Goal: Task Accomplishment & Management: Use online tool/utility

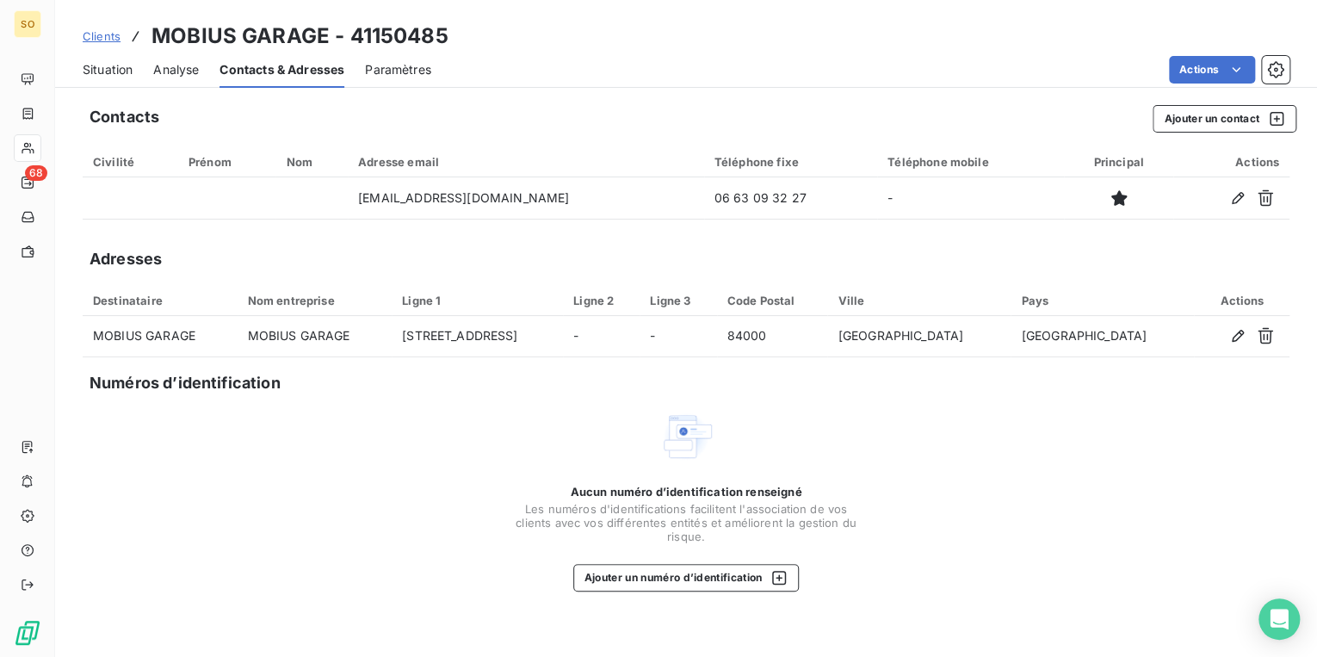
click at [114, 69] on span "Situation" at bounding box center [108, 69] width 50 height 17
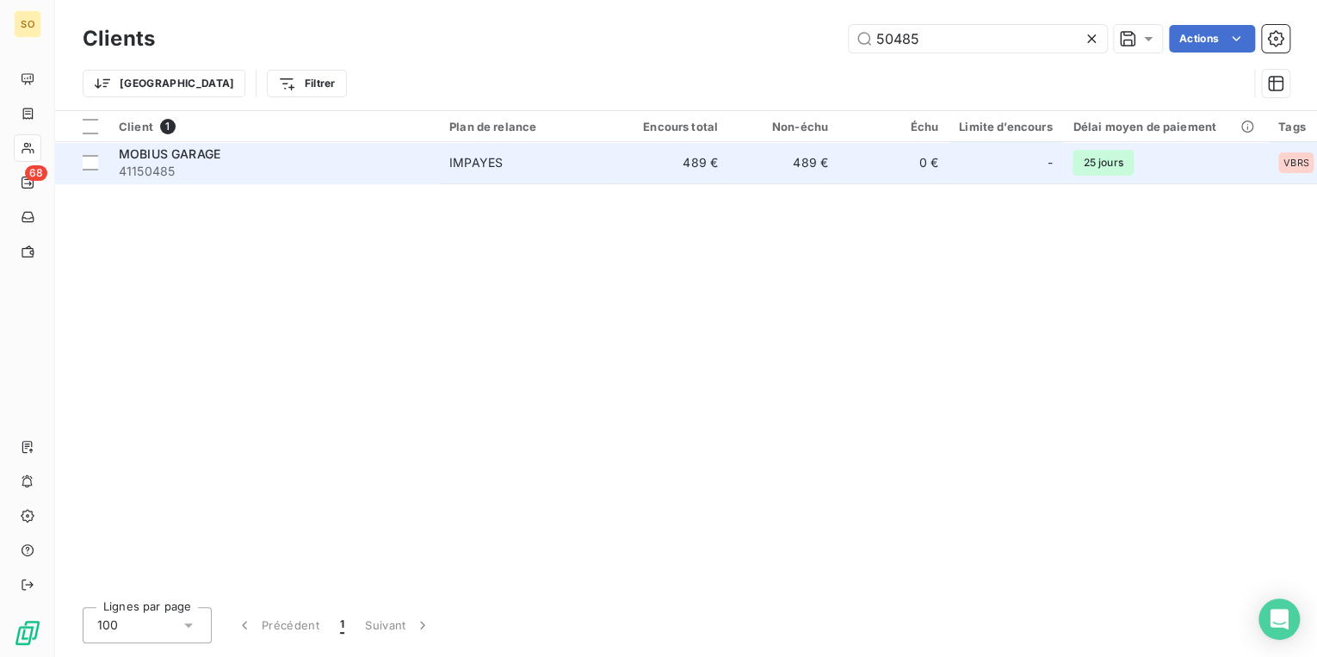
click at [230, 169] on span "41150485" at bounding box center [274, 171] width 310 height 17
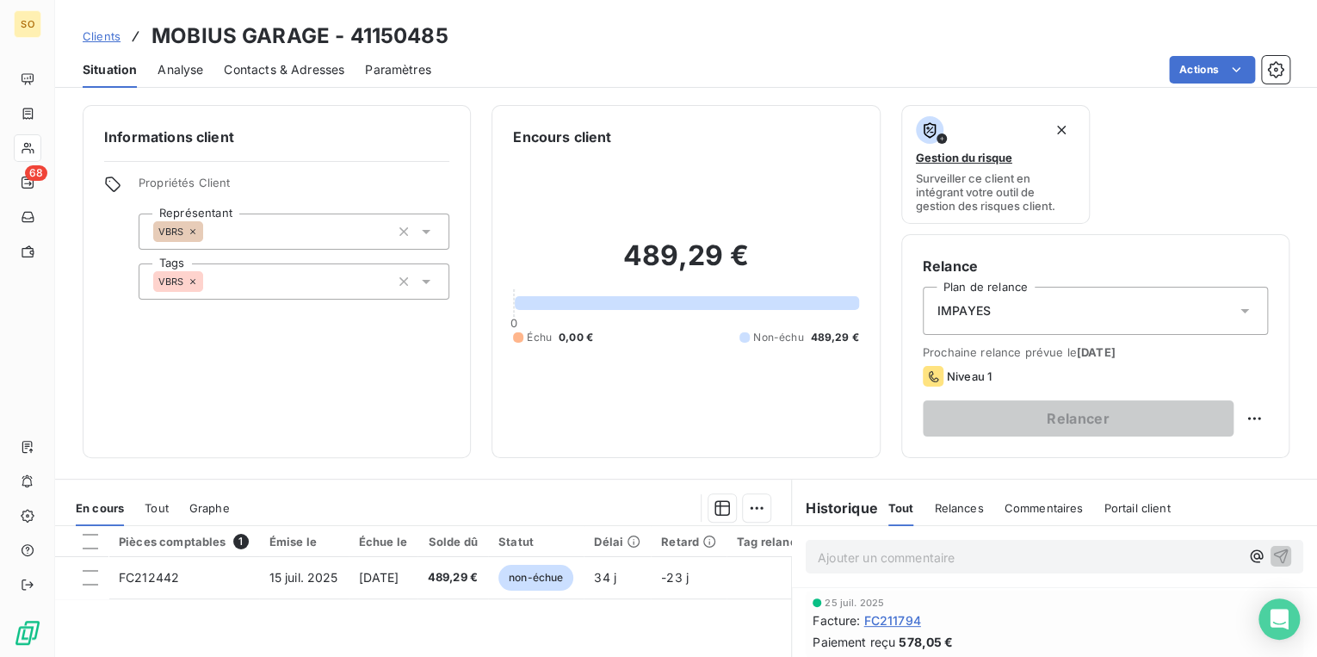
click at [885, 554] on p "Ajouter un commentaire ﻿" at bounding box center [1029, 558] width 422 height 22
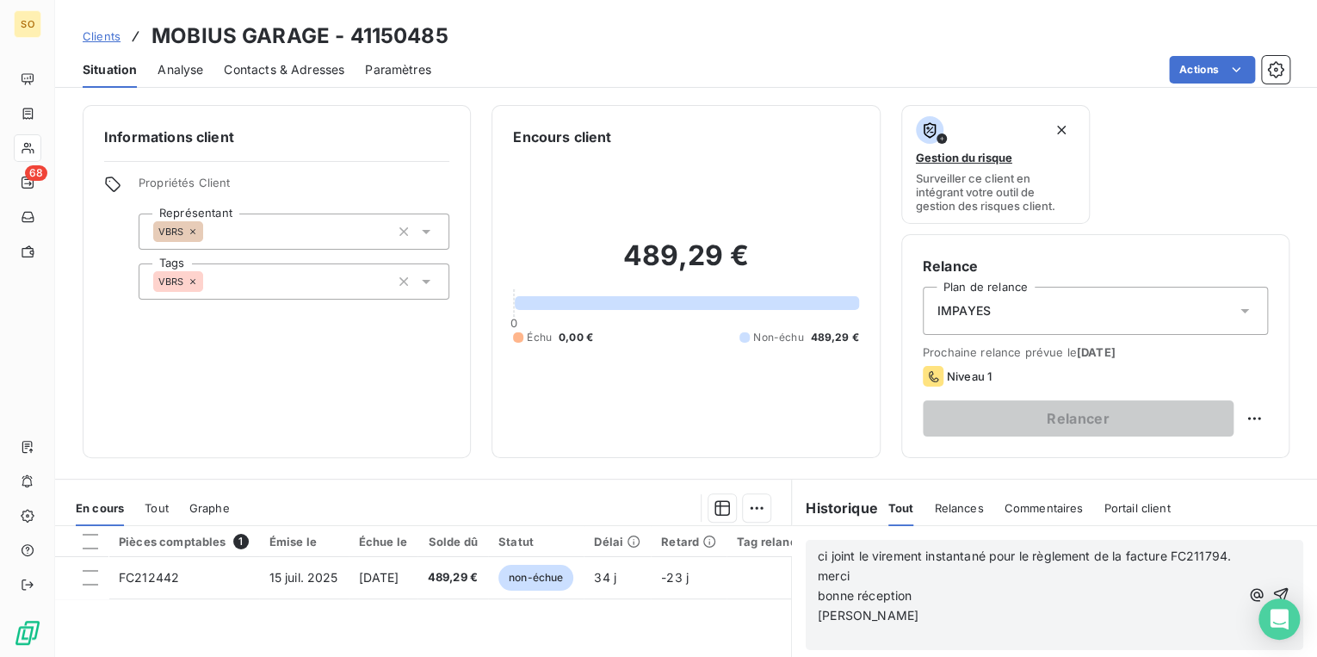
click at [935, 586] on p "merci" at bounding box center [1029, 576] width 422 height 20
click at [977, 606] on p "bonne réception" at bounding box center [1029, 596] width 422 height 20
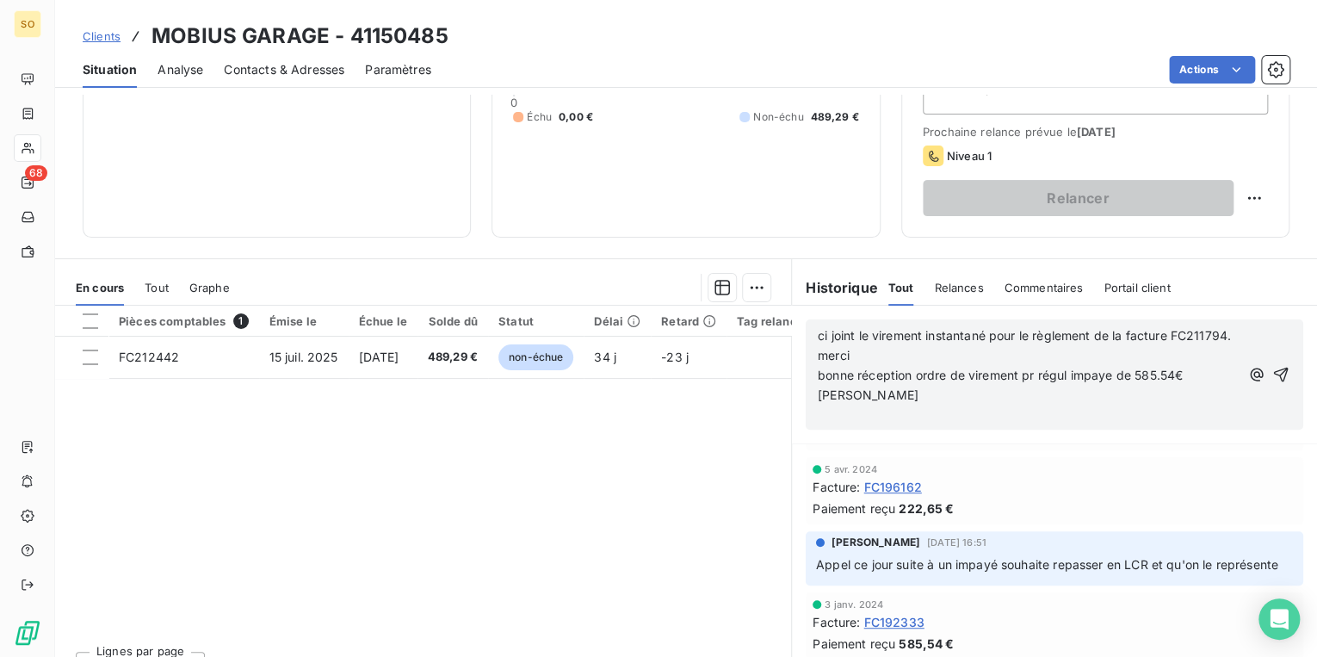
scroll to position [207, 0]
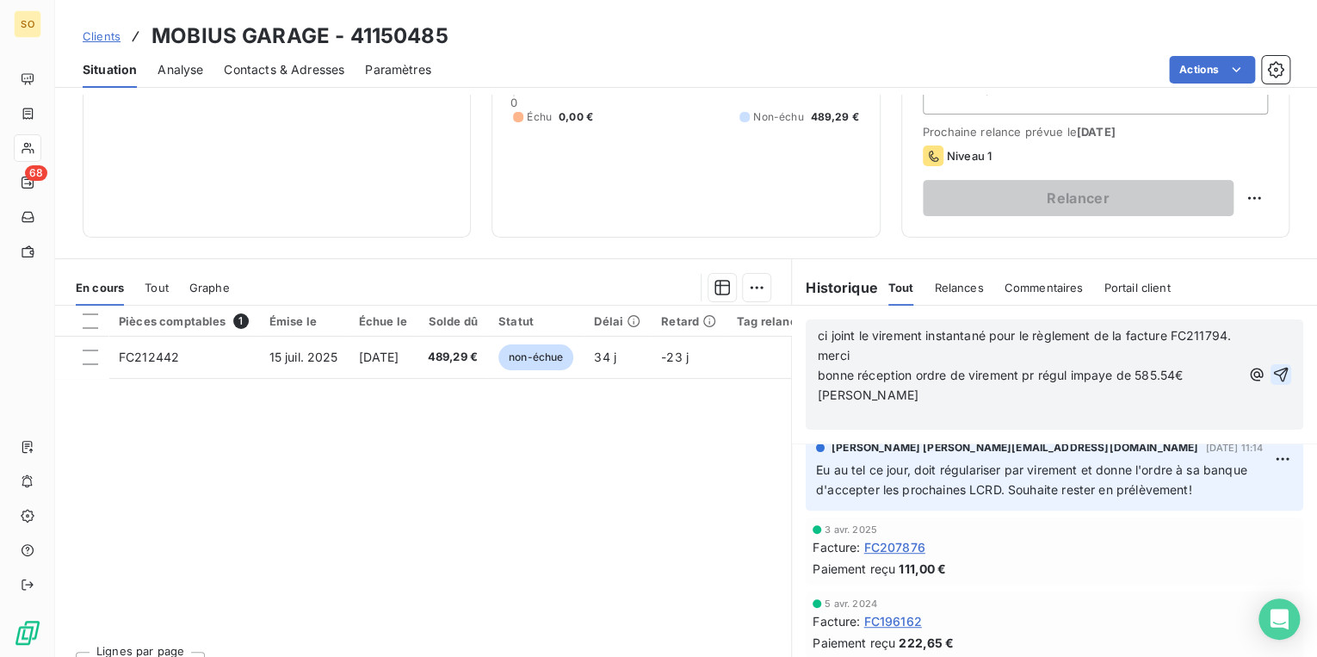
click at [1274, 382] on icon "button" at bounding box center [1281, 375] width 15 height 15
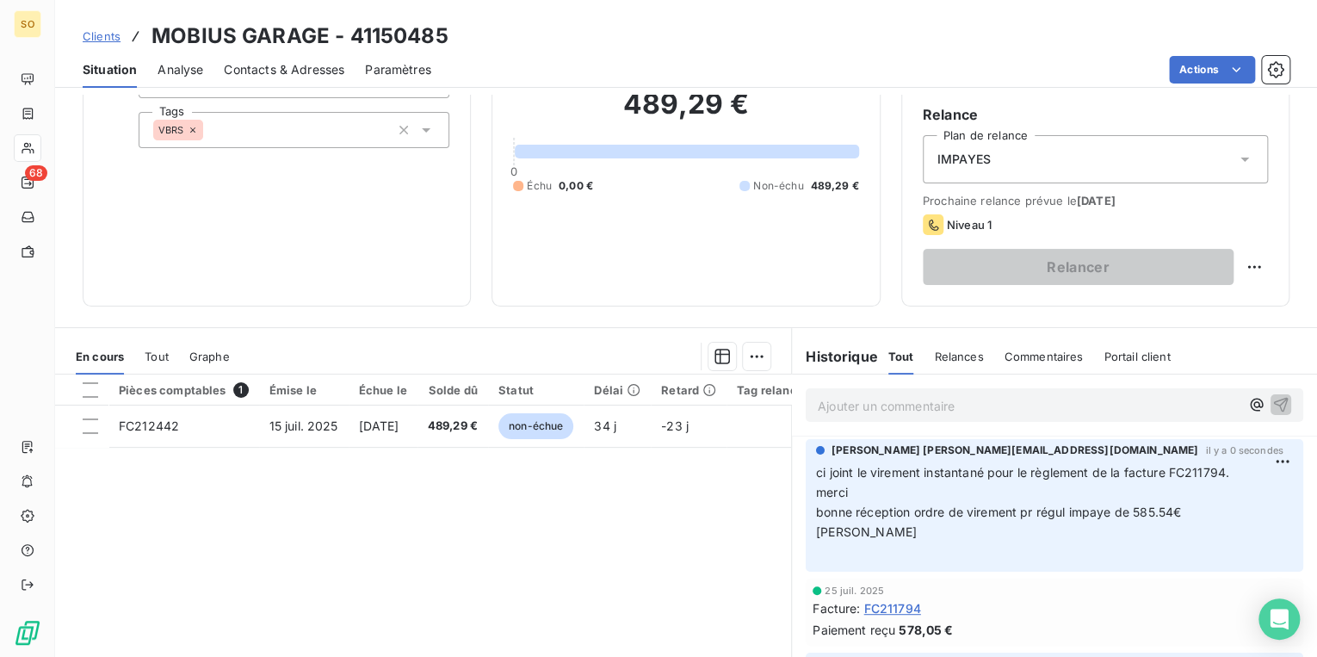
scroll to position [83, 0]
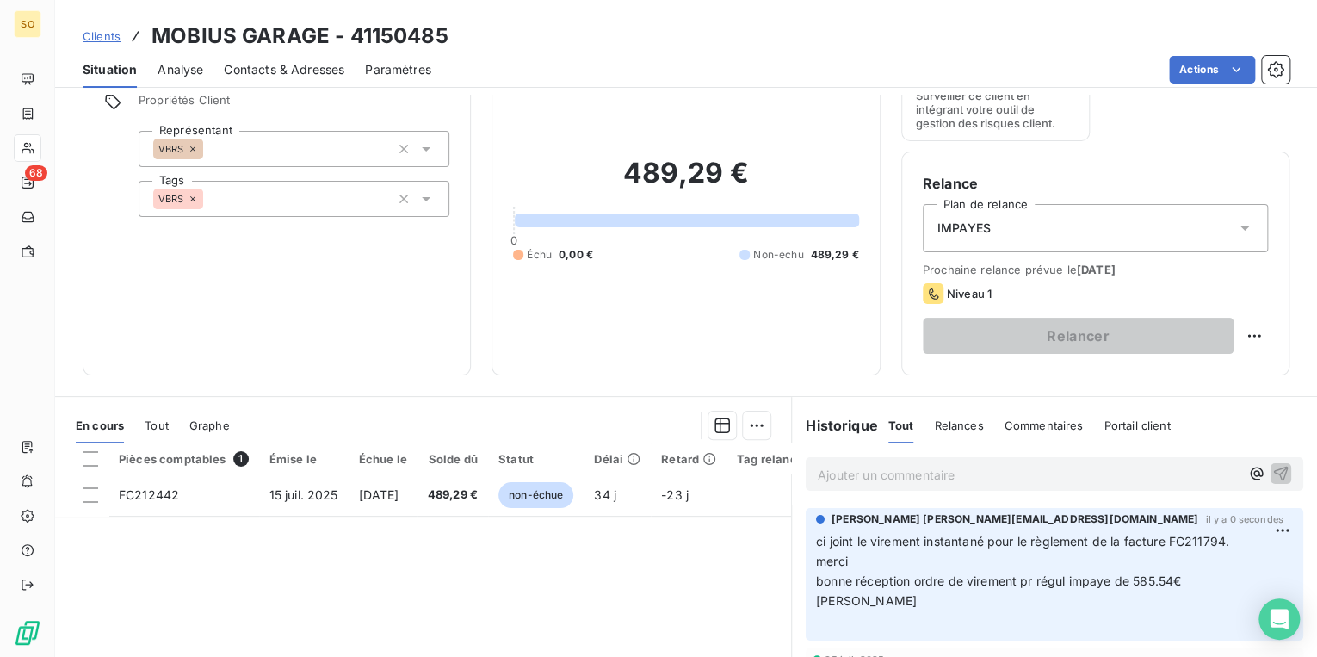
click at [957, 224] on span "IMPAYES" at bounding box center [963, 227] width 53 height 17
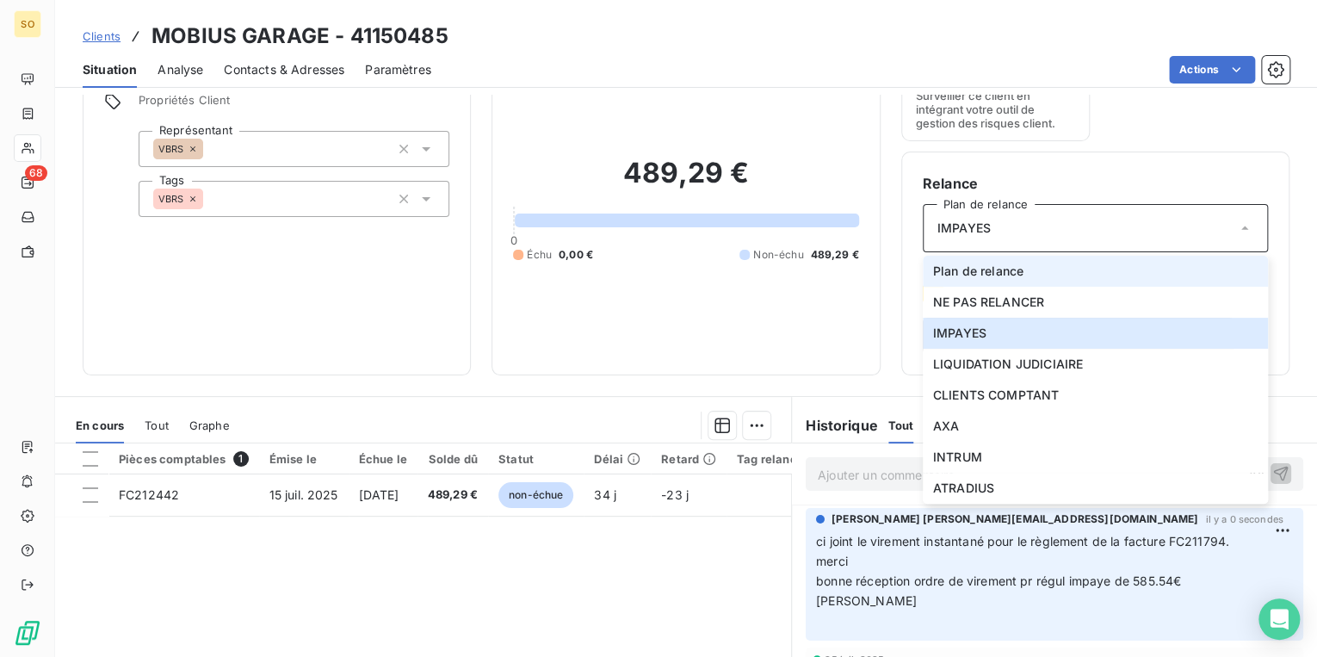
click at [953, 278] on span "Plan de relance" at bounding box center [978, 271] width 90 height 17
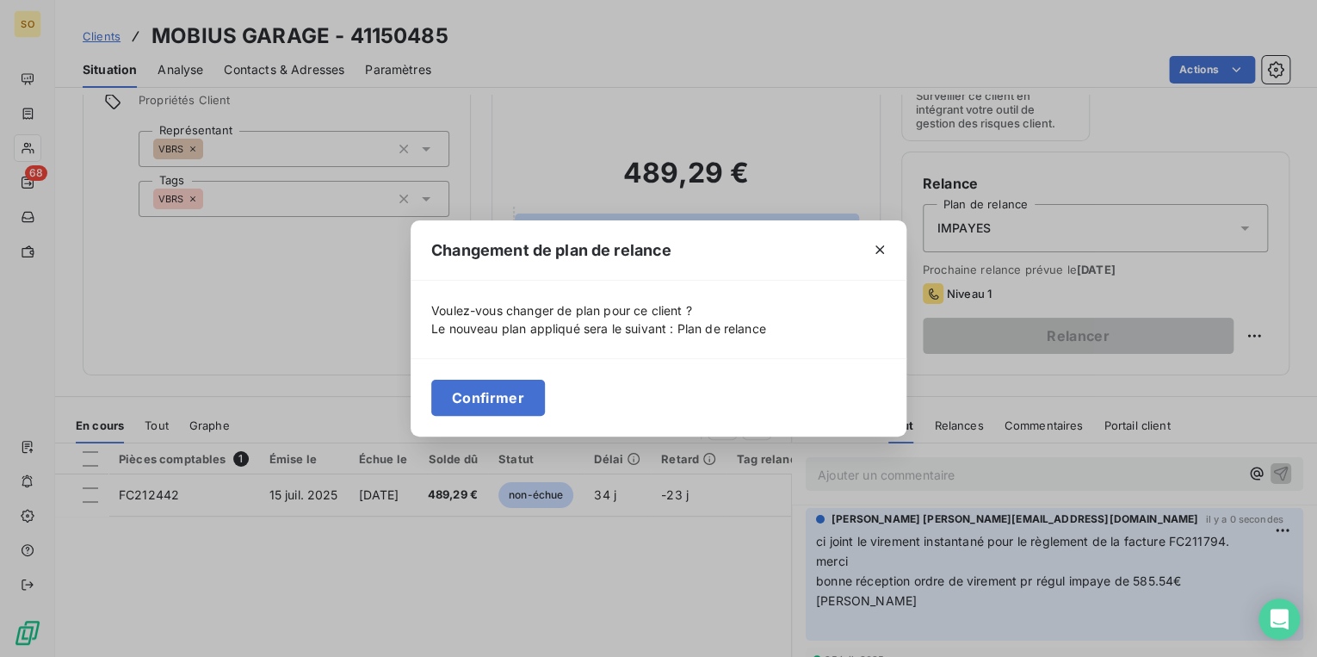
click at [517, 417] on div "Confirmer" at bounding box center [659, 397] width 496 height 78
click at [525, 403] on button "Confirmer" at bounding box center [488, 398] width 114 height 36
